Goal: Book appointment/travel/reservation

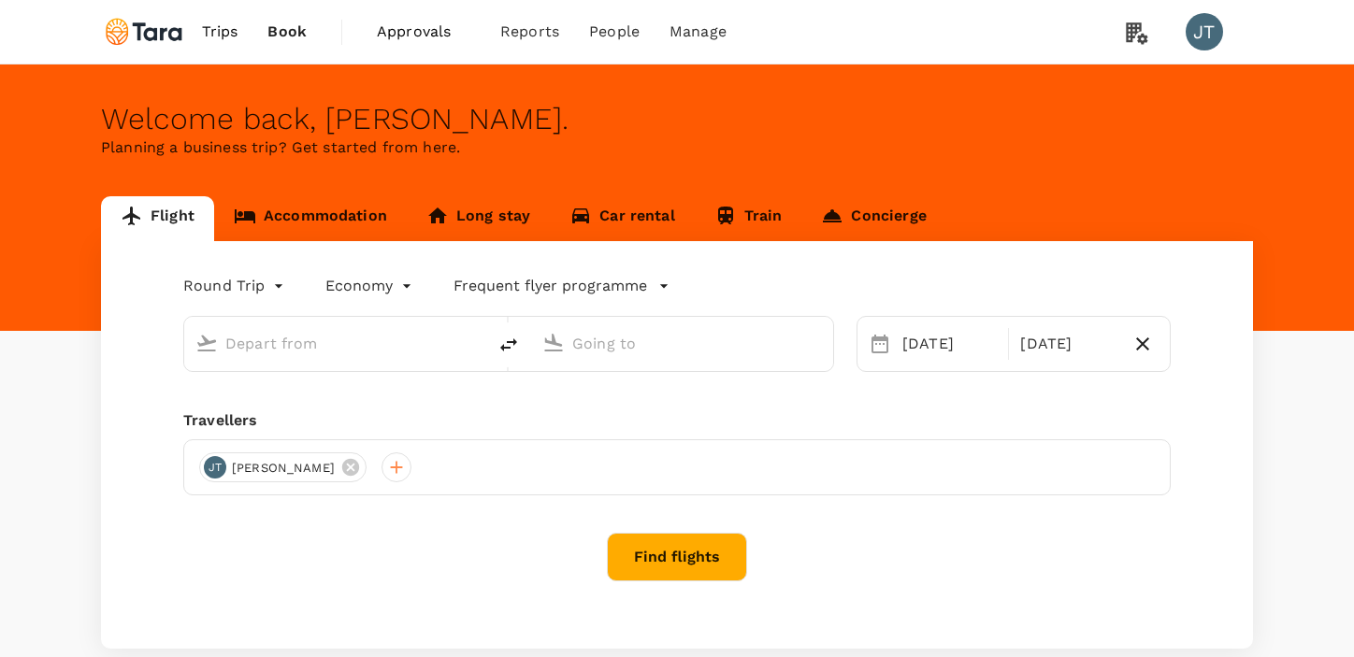
click at [370, 201] on link "Accommodation" at bounding box center [310, 218] width 193 height 45
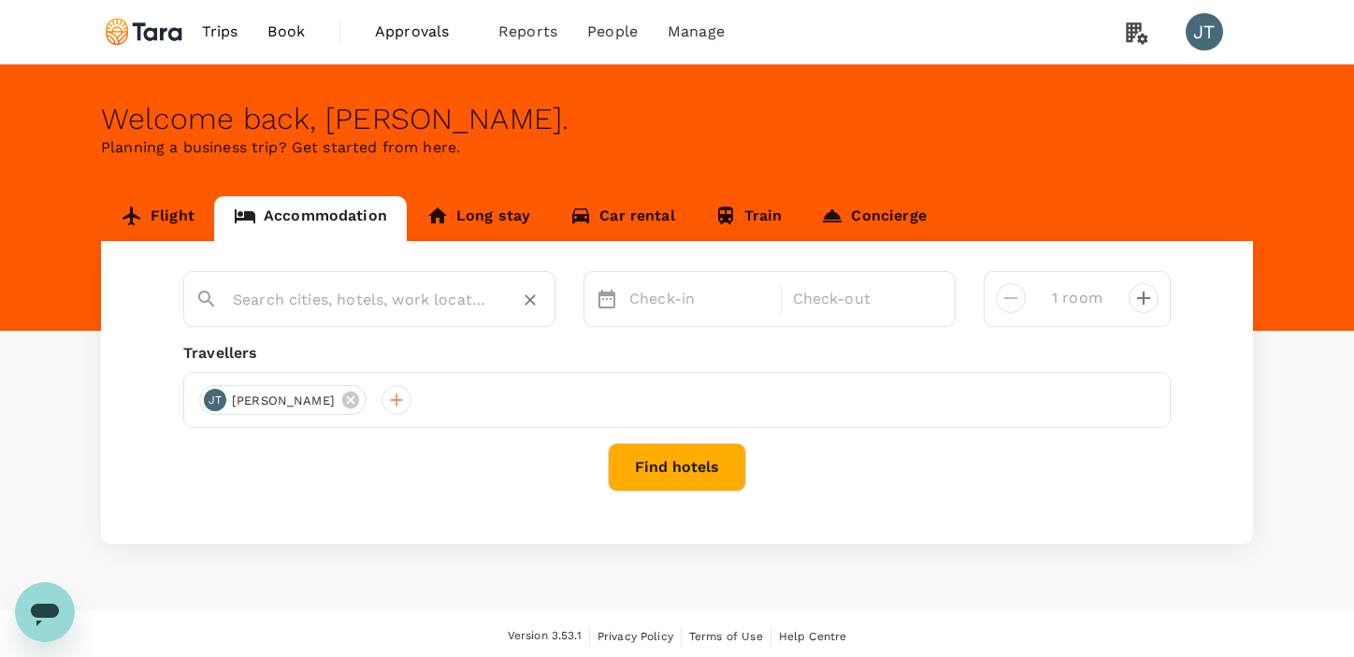
click at [317, 298] on input "text" at bounding box center [362, 299] width 258 height 29
type input "w"
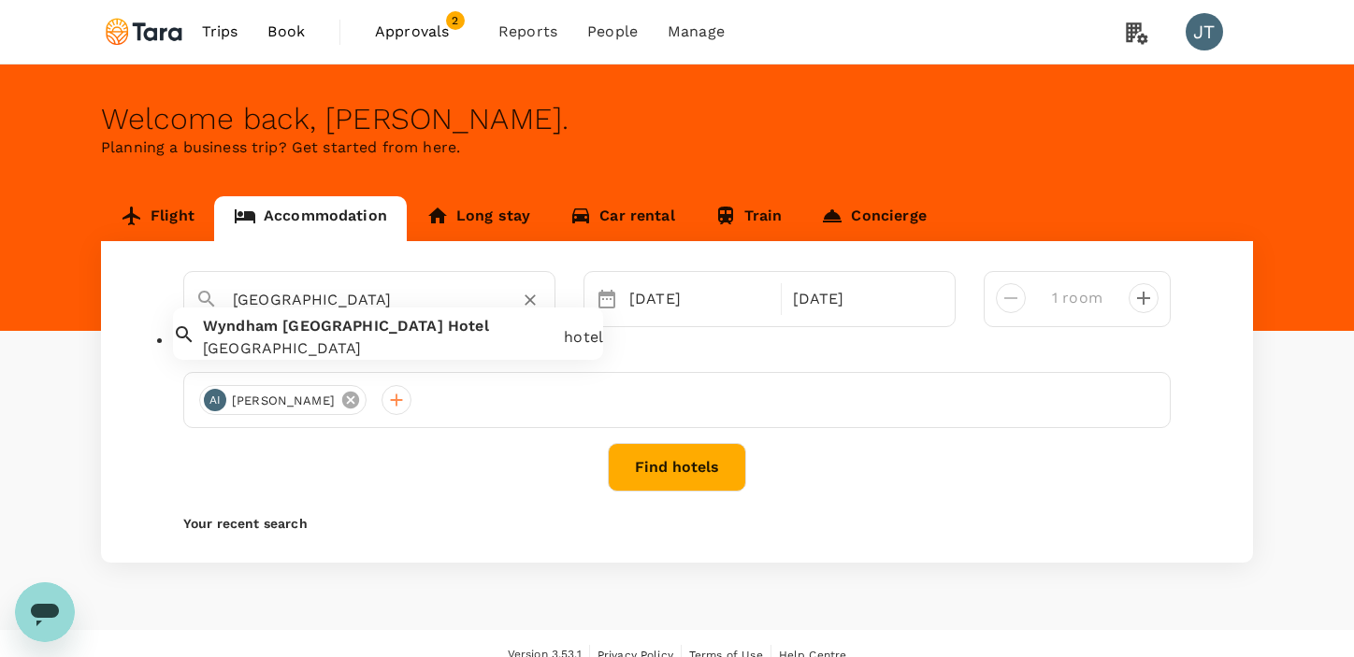
type input "[GEOGRAPHIC_DATA]"
click at [342, 407] on icon at bounding box center [350, 400] width 17 height 17
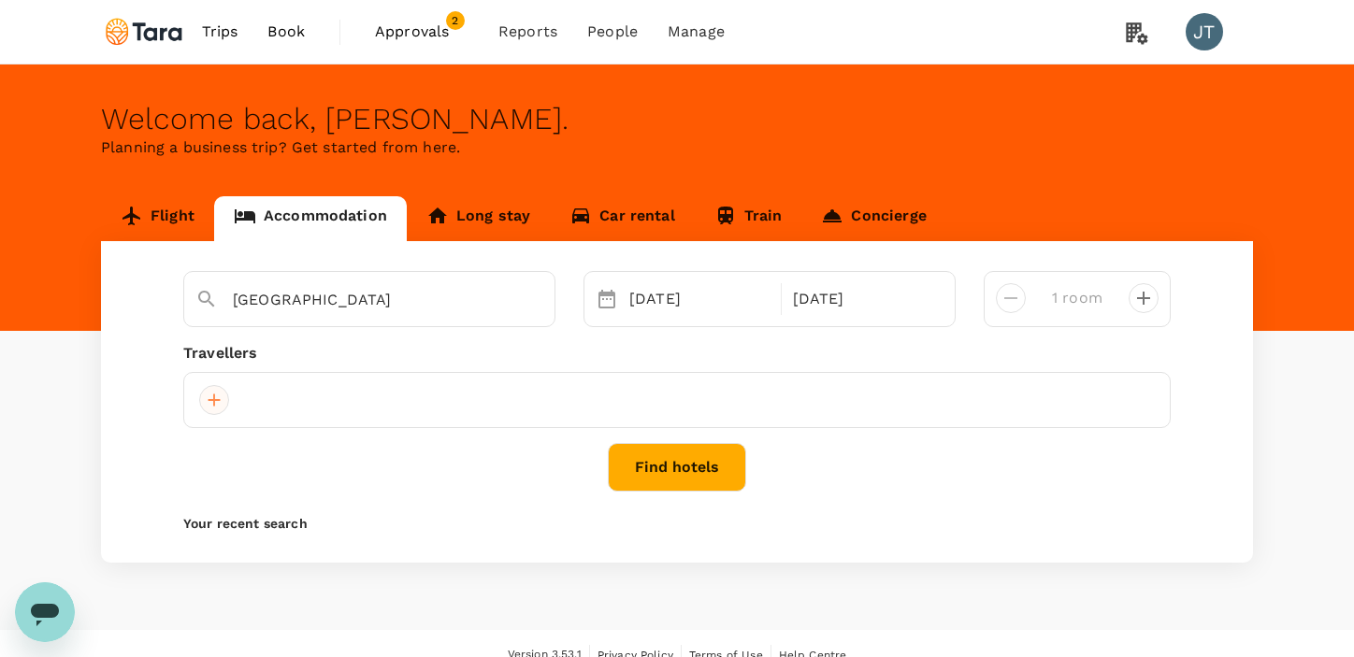
click at [222, 404] on div at bounding box center [214, 400] width 30 height 30
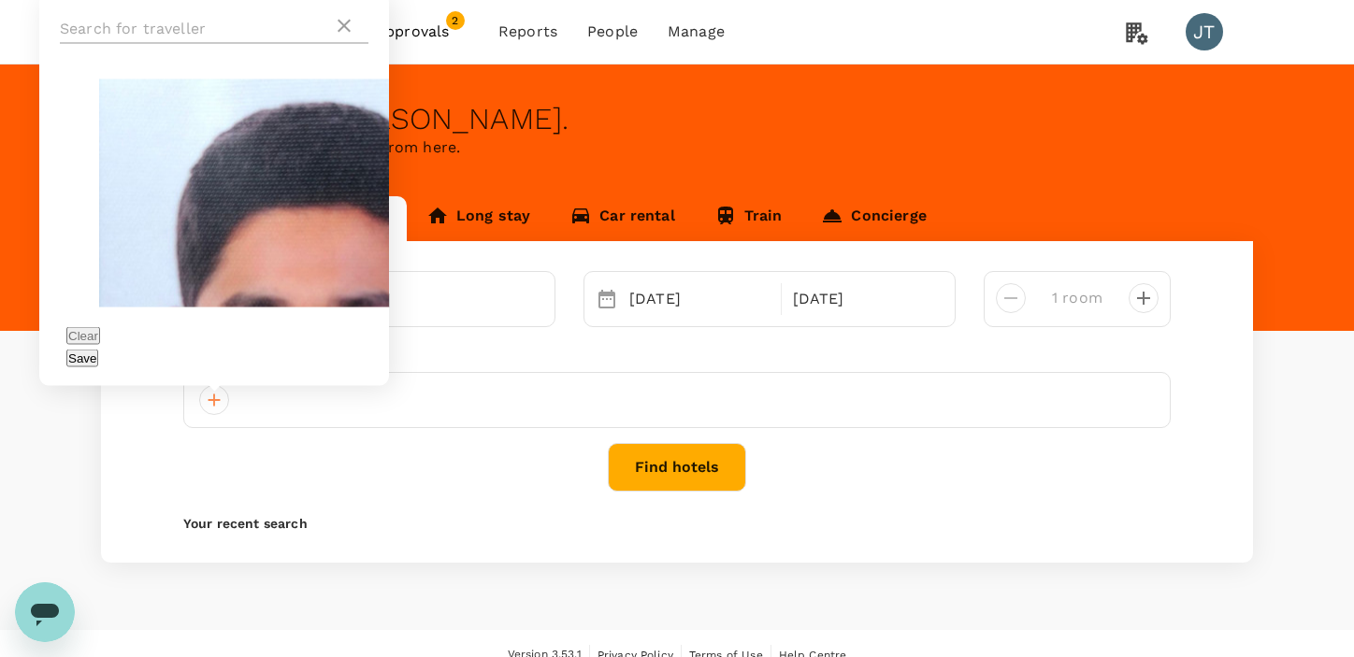
click at [265, 44] on input "text" at bounding box center [196, 29] width 273 height 30
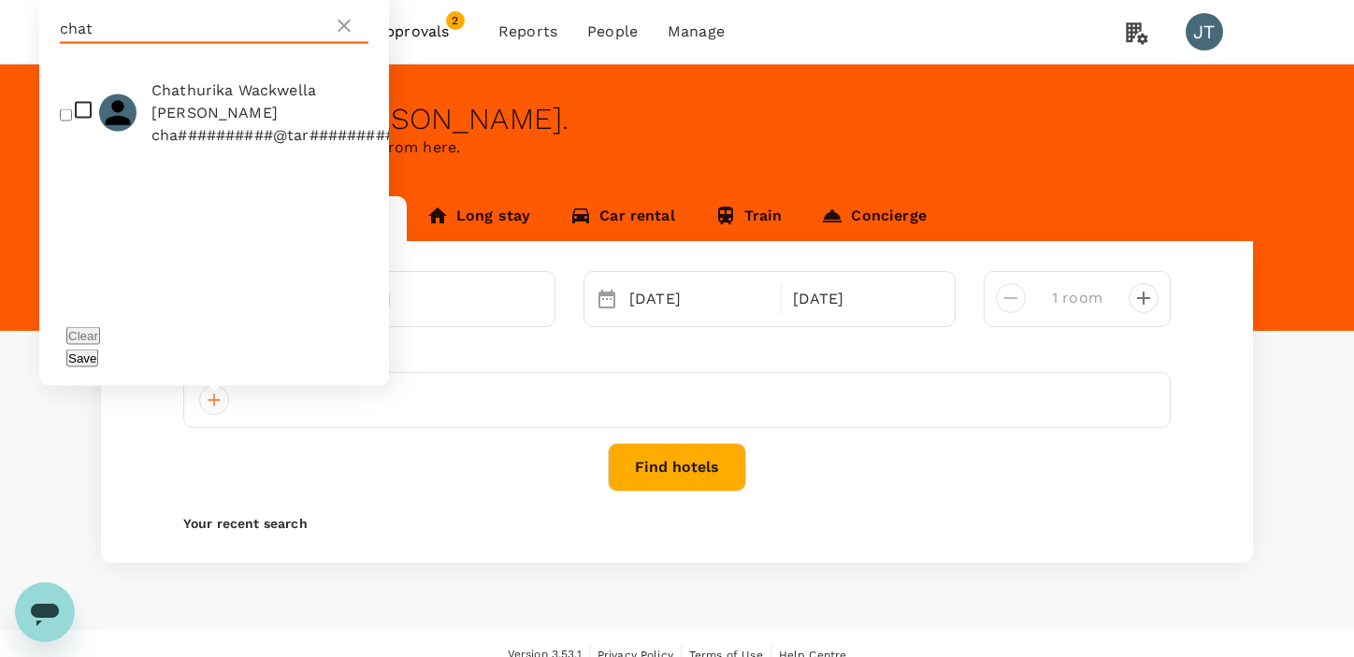
type input "chat"
click at [264, 107] on span "Chathurika Wackwella [PERSON_NAME]" at bounding box center [286, 101] width 271 height 45
checkbox input "true"
click at [98, 351] on button "Save" at bounding box center [82, 359] width 32 height 18
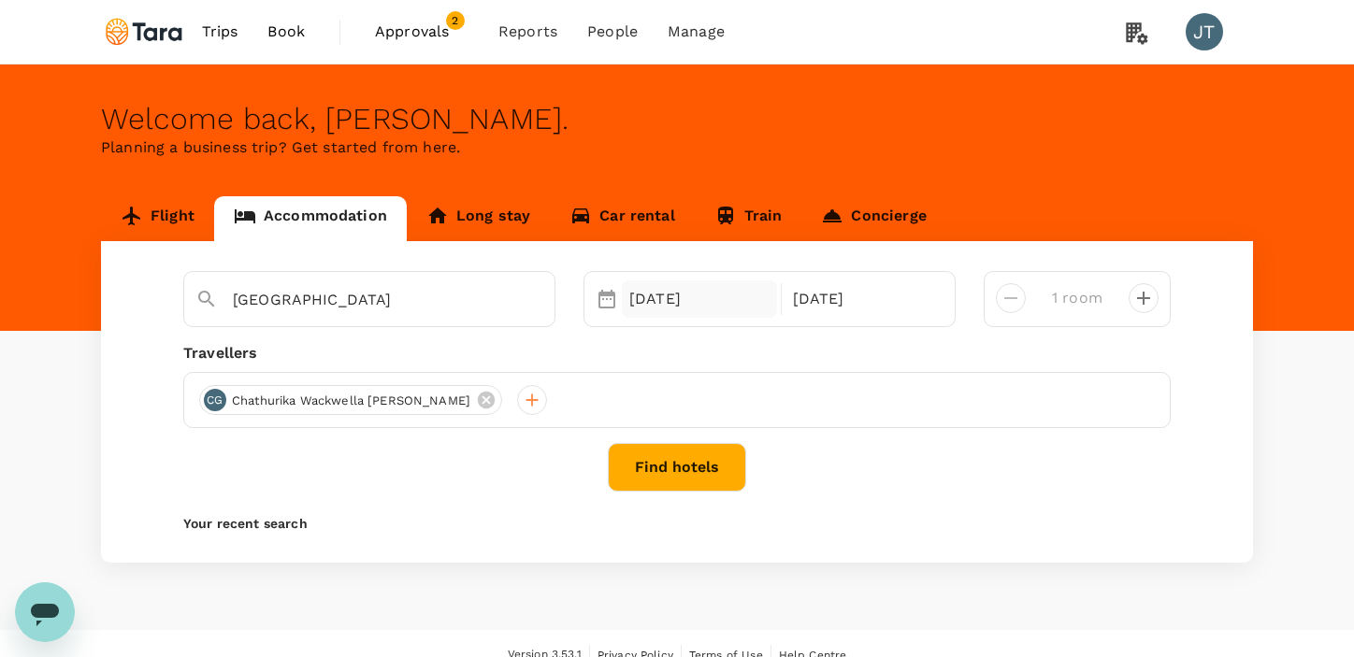
click at [647, 294] on div "[DATE]" at bounding box center [699, 298] width 155 height 37
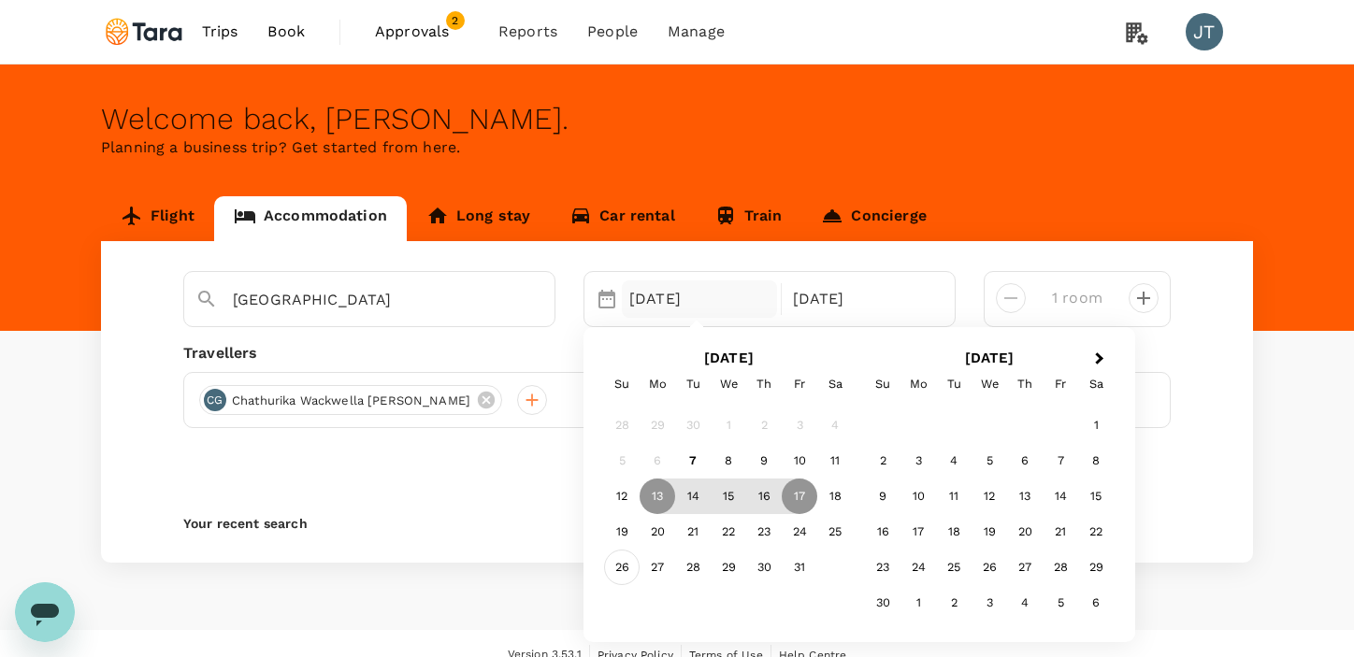
click at [630, 570] on div "26" at bounding box center [622, 569] width 36 height 36
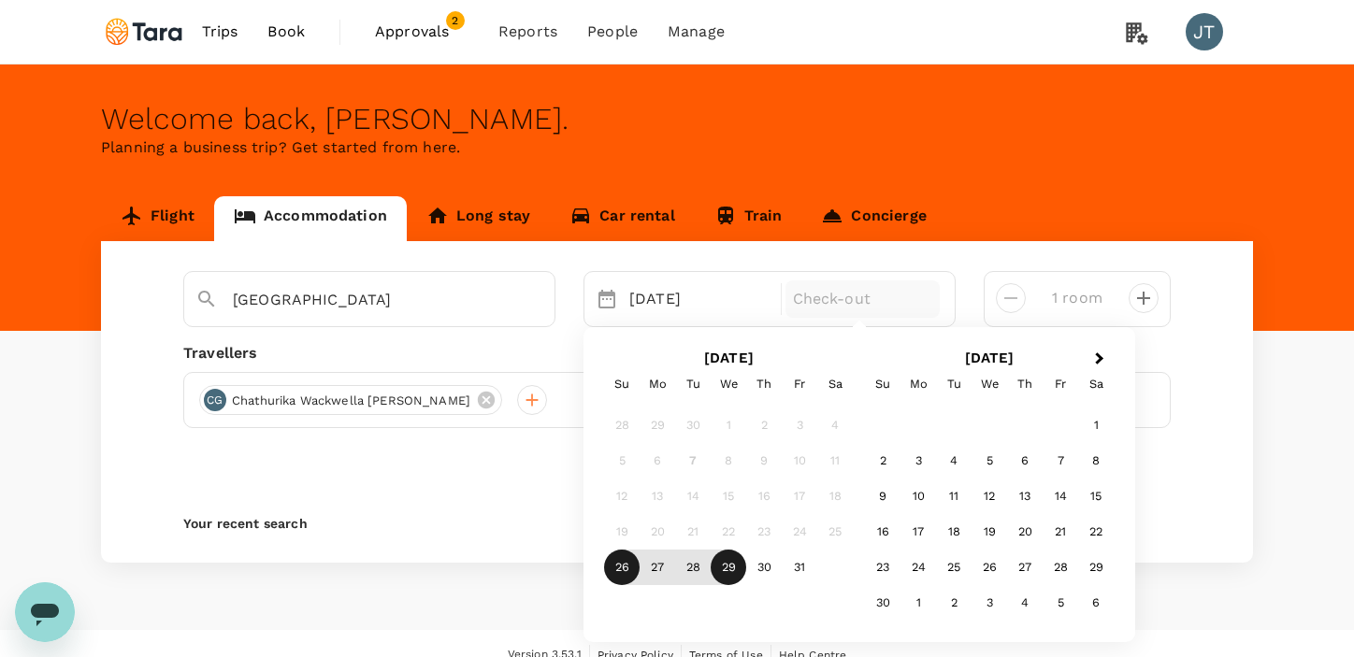
click at [724, 569] on div "29" at bounding box center [728, 569] width 36 height 36
click at [724, 569] on div "Welcome back , [PERSON_NAME] . Planning a business trip? Get started from here.…" at bounding box center [677, 347] width 1354 height 566
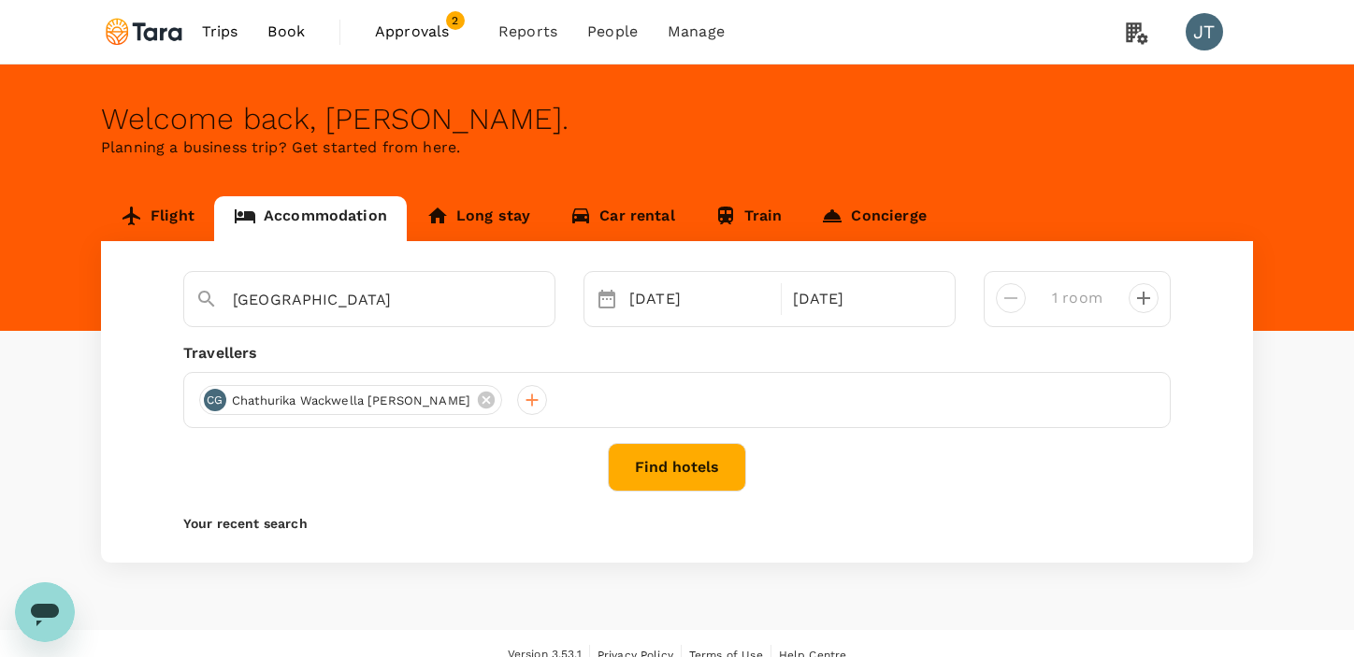
click at [721, 460] on button "Find hotels" at bounding box center [677, 467] width 138 height 49
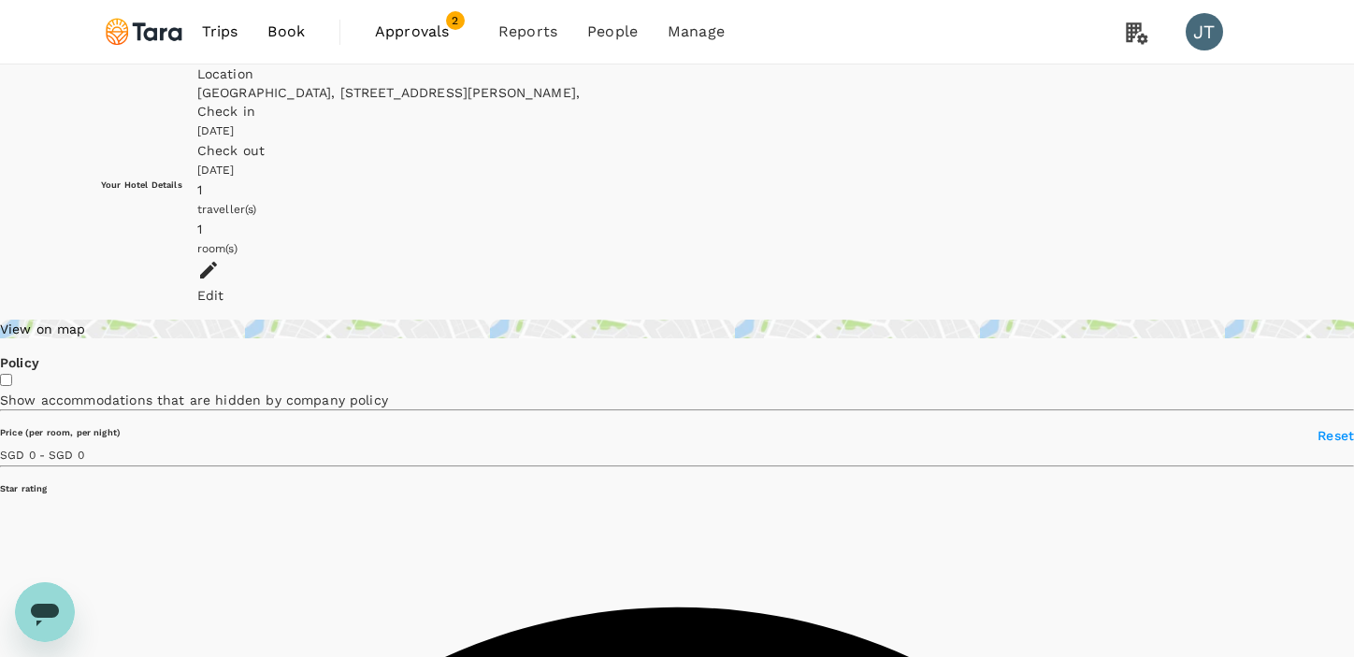
scroll to position [134, 0]
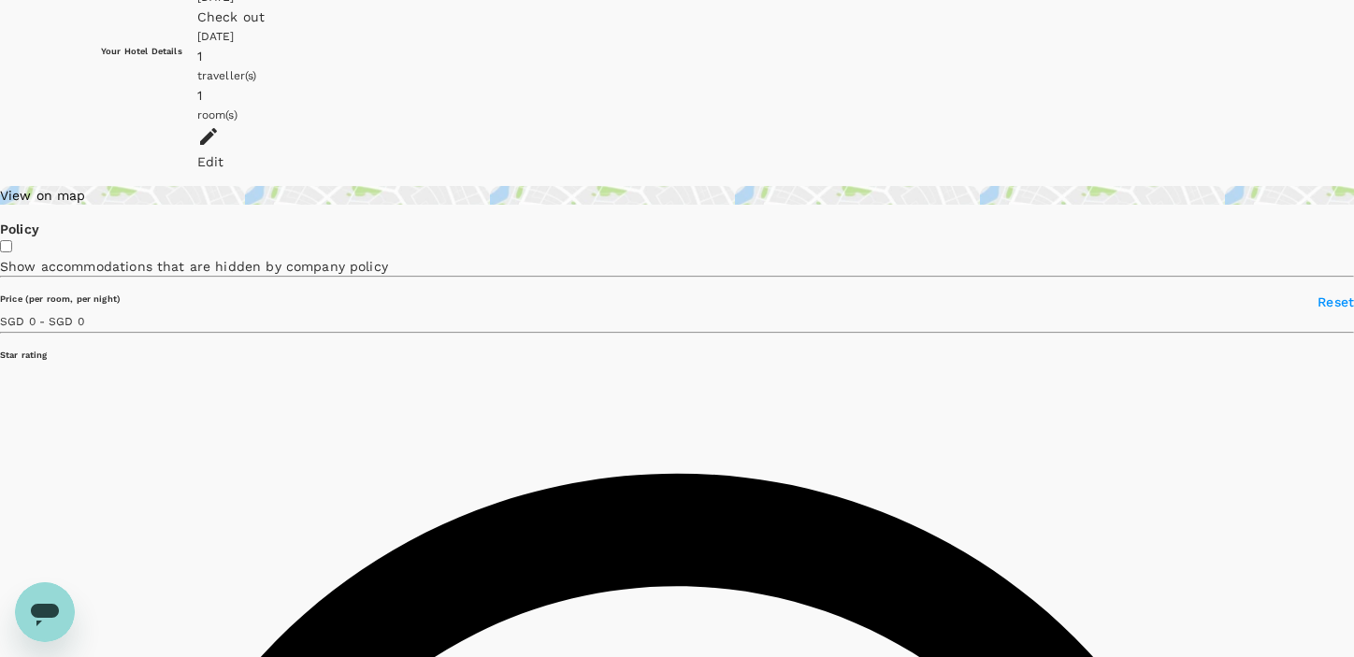
type input "499.79"
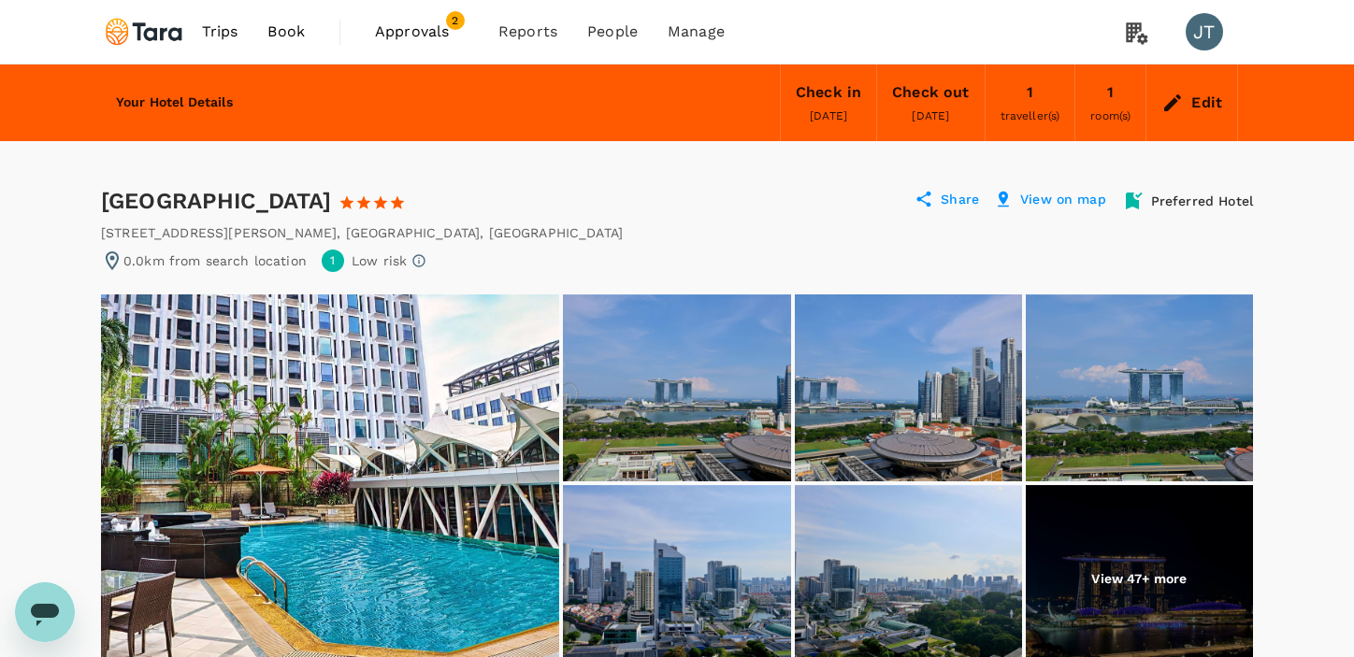
click at [929, 202] on icon at bounding box center [924, 200] width 14 height 16
click at [949, 206] on p "Share" at bounding box center [959, 201] width 38 height 22
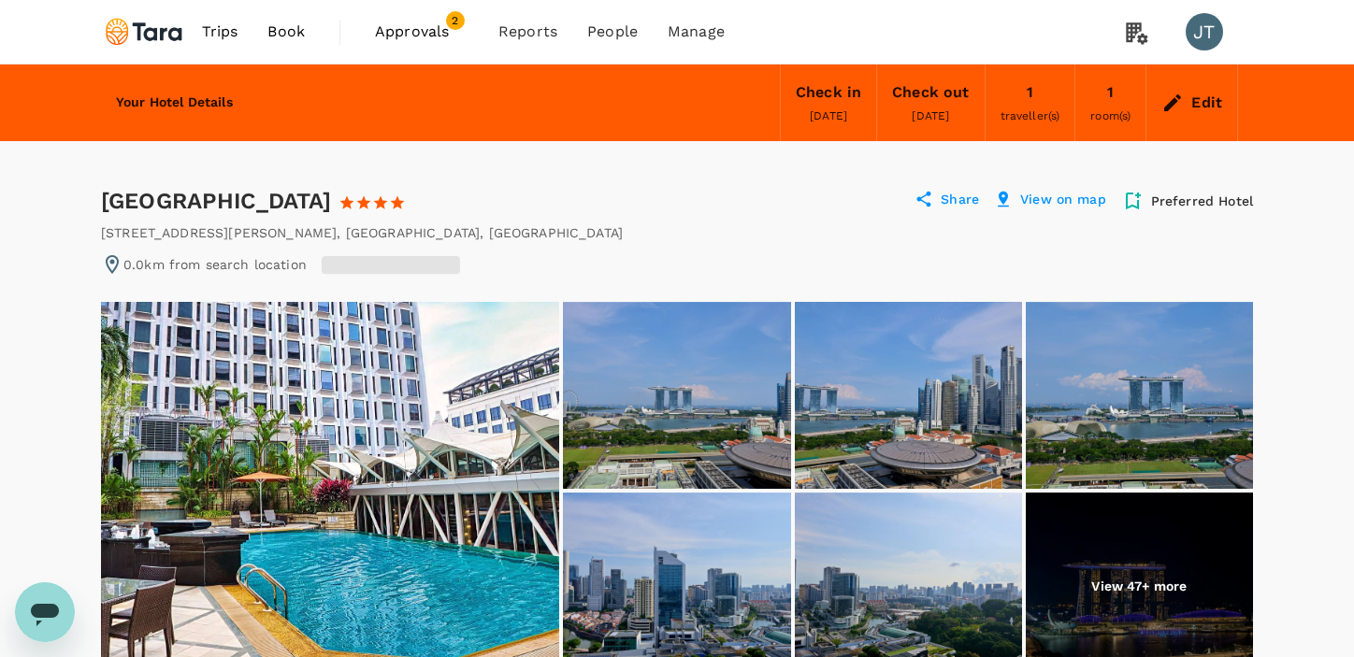
click at [394, 37] on span "Approvals" at bounding box center [421, 32] width 93 height 22
